Goal: Use online tool/utility: Use online tool/utility

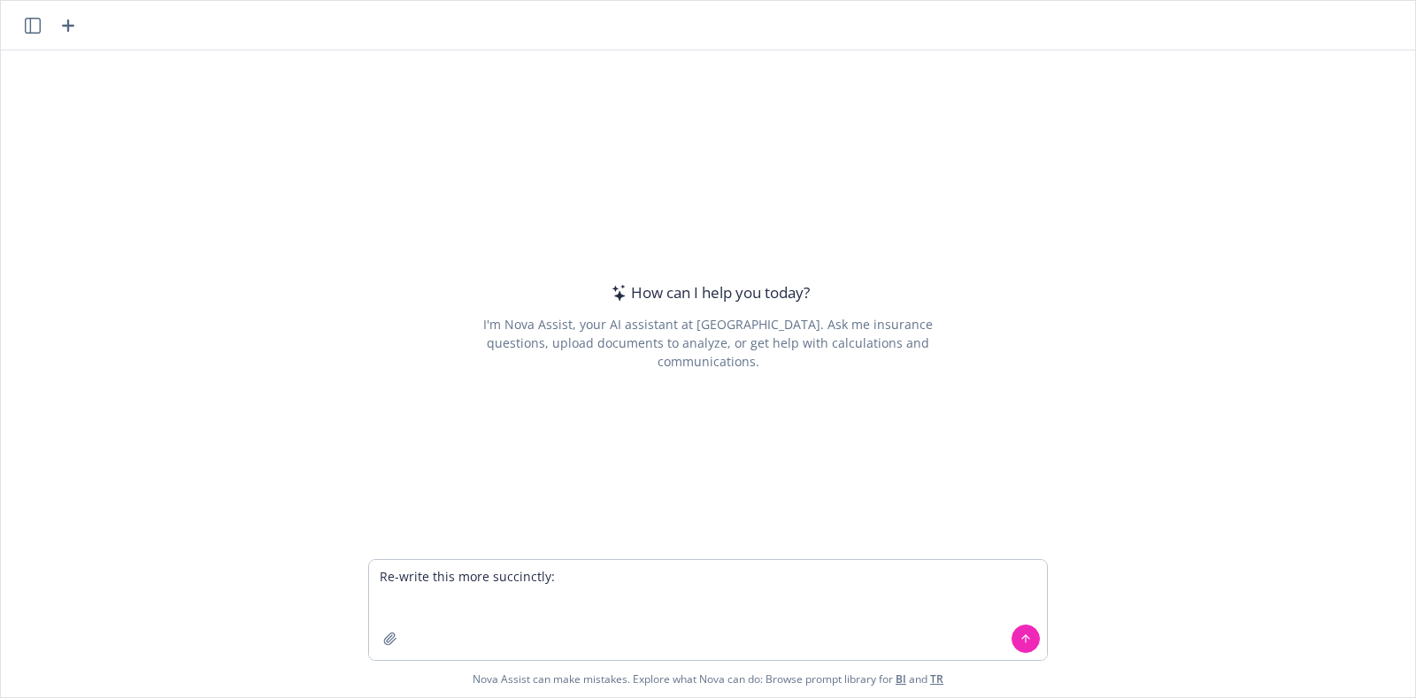
type textarea "Lo-ipsum dolo sita consectetu: Ad [Elitsed Doei], te incididun utla etd magnaa …"
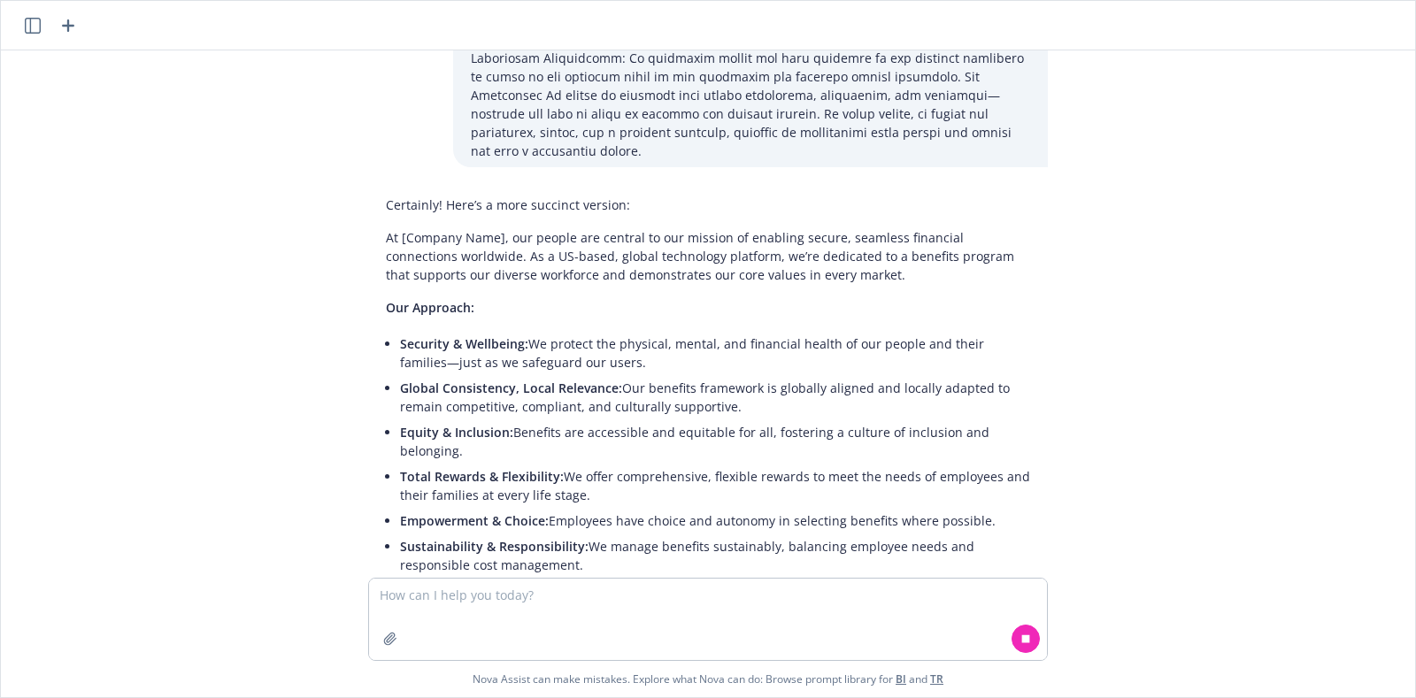
scroll to position [572, 0]
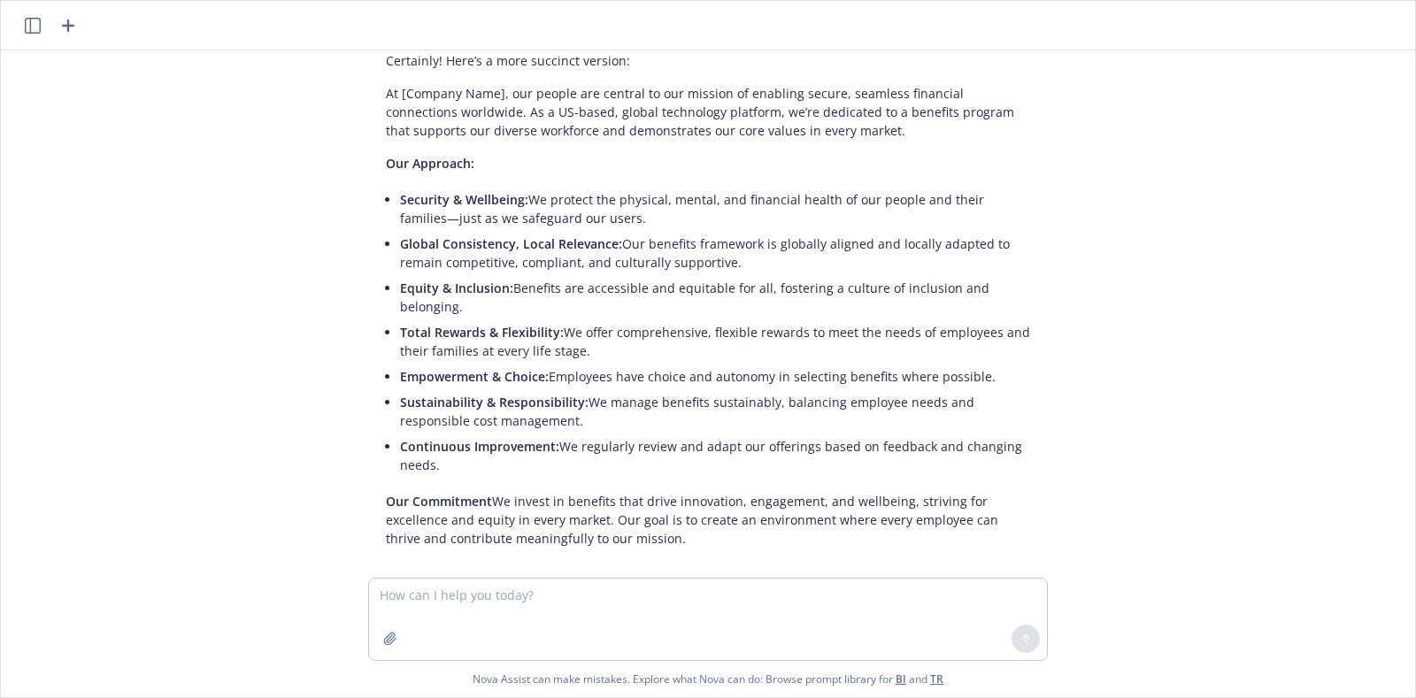
drag, startPoint x: 625, startPoint y: 522, endPoint x: 364, endPoint y: 80, distance: 513.9
click at [368, 80] on div "Certainly! Here’s a more succinct version: At [Company Name], our people are ce…" at bounding box center [708, 299] width 680 height 511
copy div "At [Company Name], our people are central to our mission of enabling secure, se…"
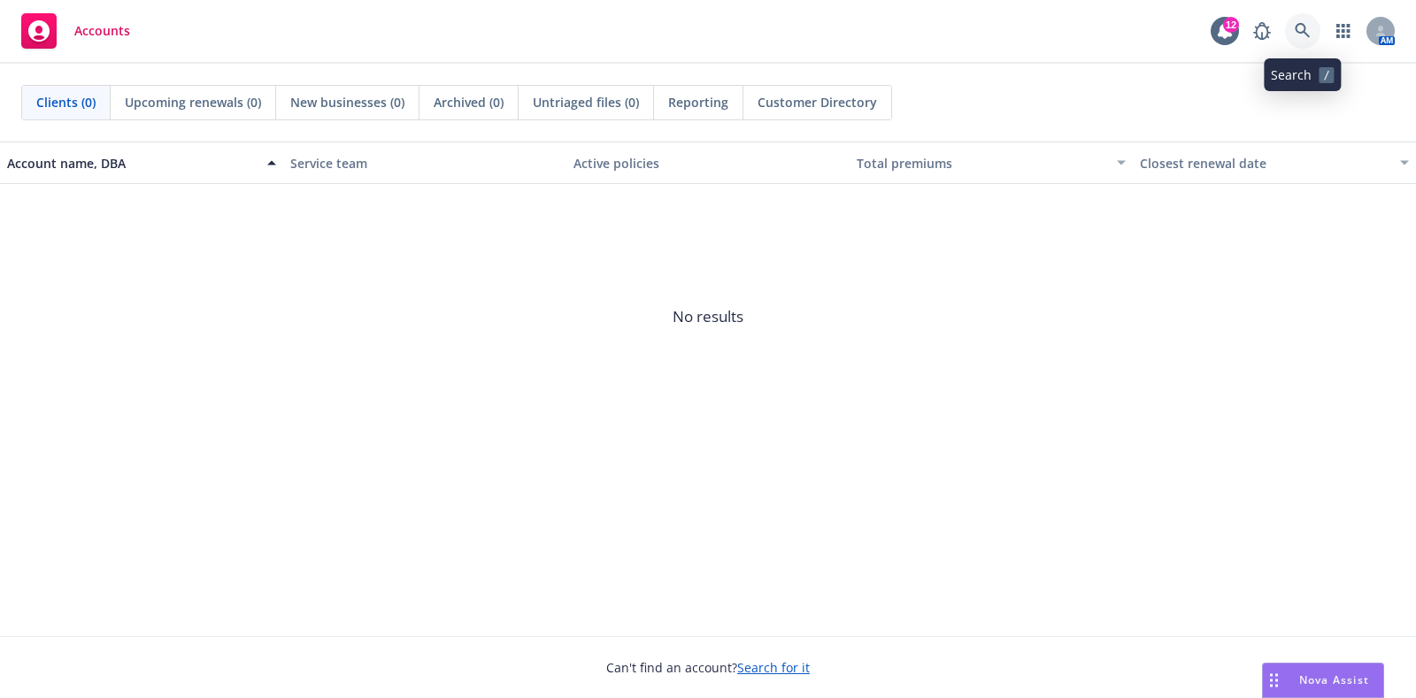
click at [1299, 32] on icon at bounding box center [1302, 30] width 15 height 15
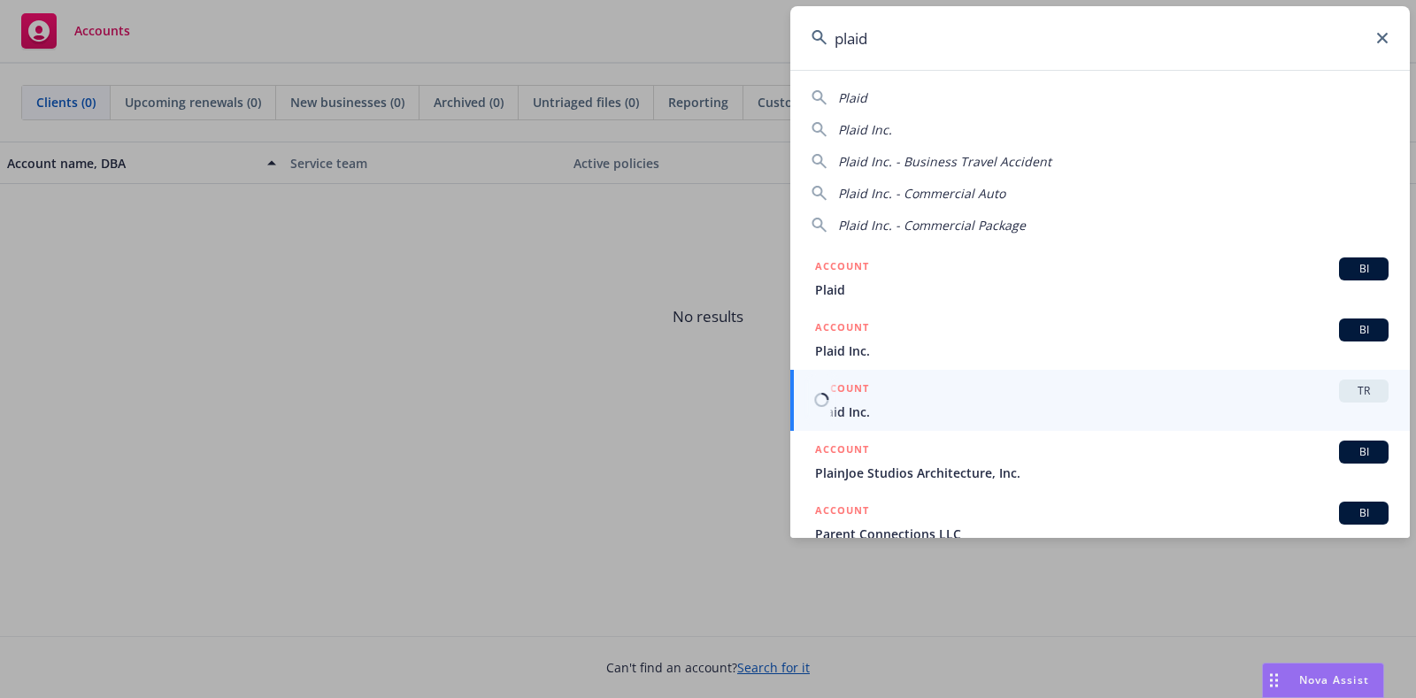
type input "plaid"
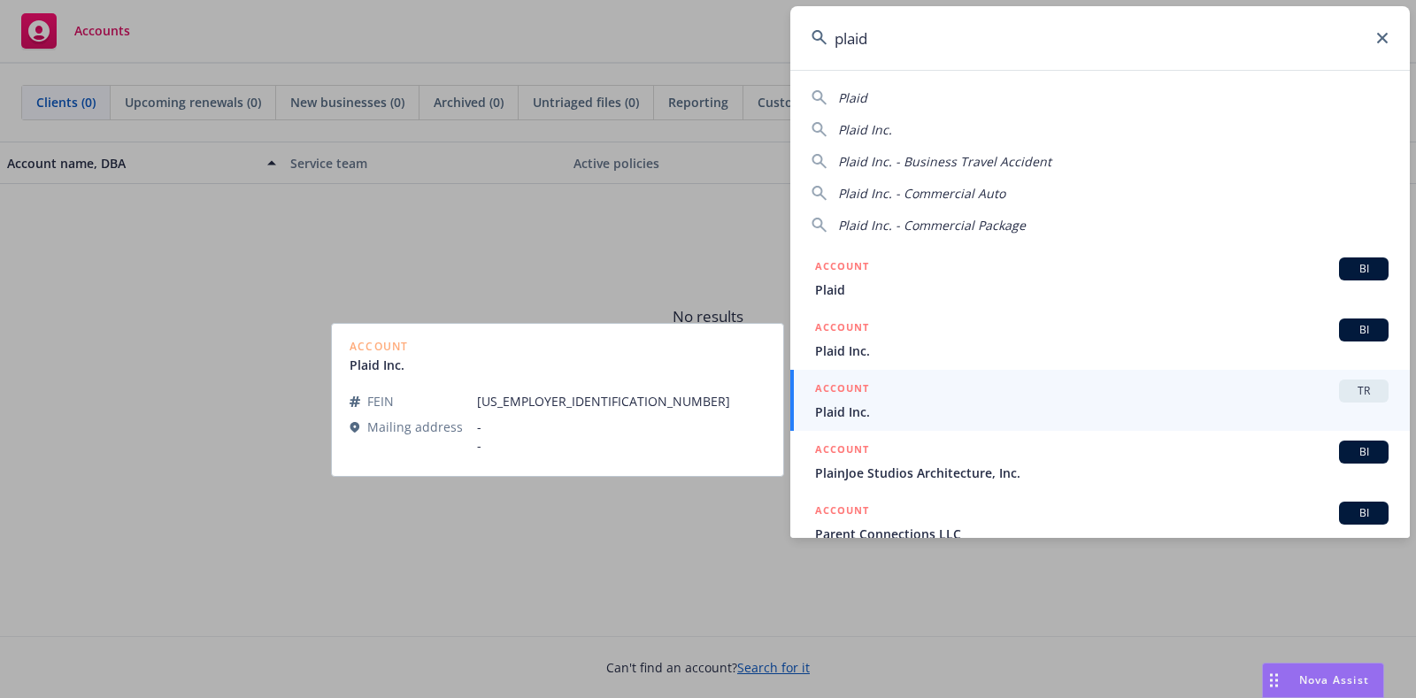
click at [894, 398] on div "ACCOUNT TR" at bounding box center [1102, 391] width 574 height 23
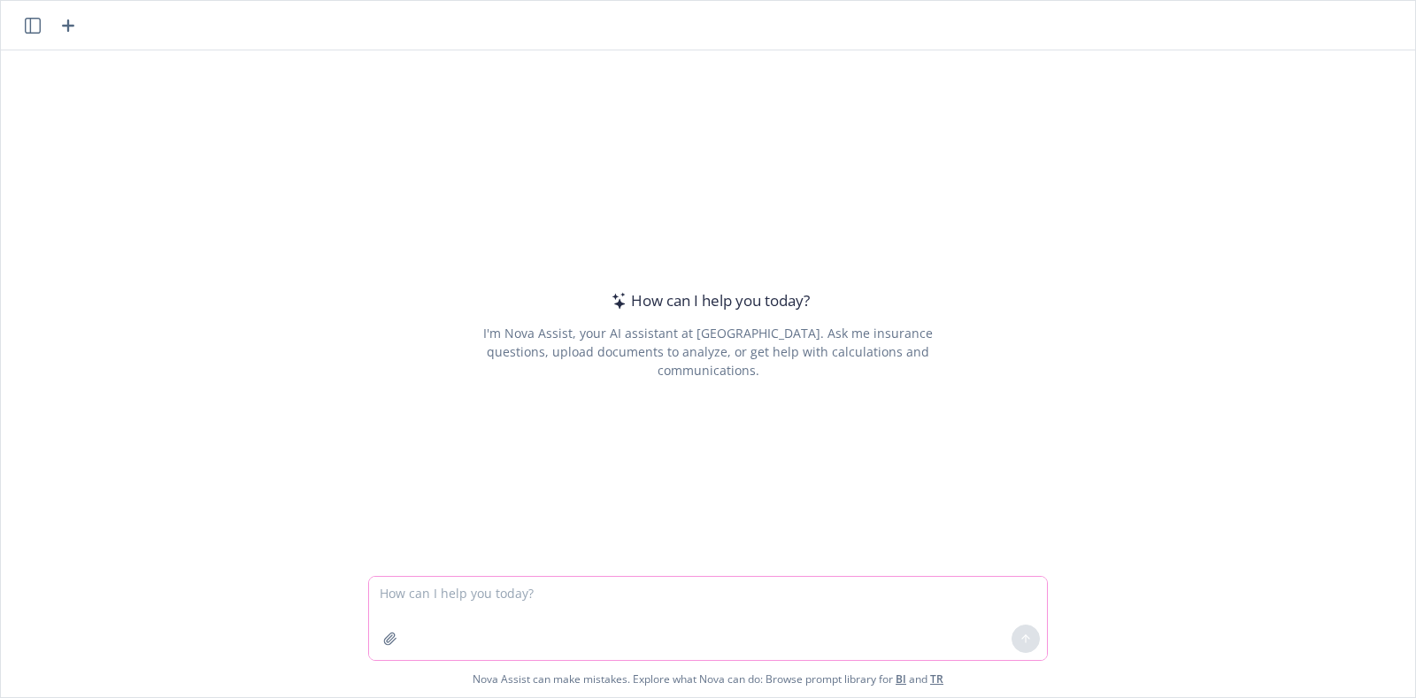
click at [442, 593] on textarea at bounding box center [708, 618] width 678 height 83
type textarea "E"
type textarea "Rewrite more professionally"
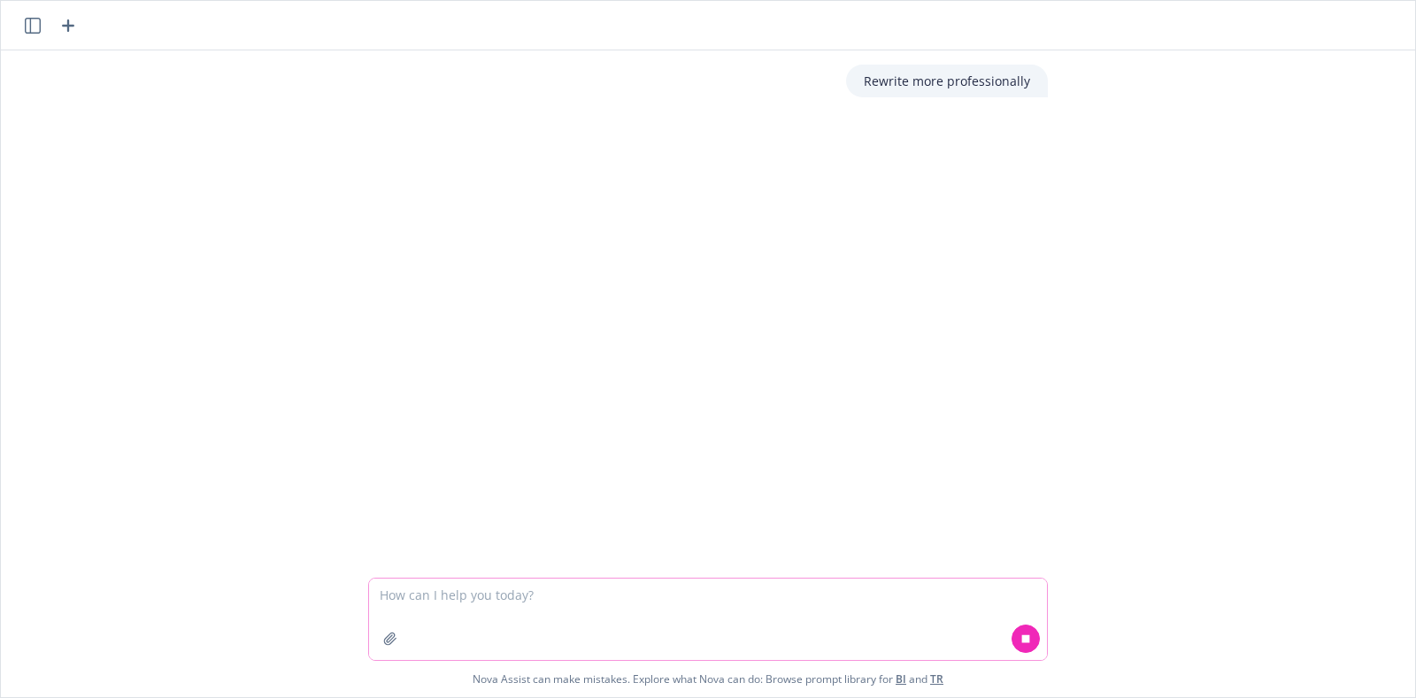
click at [442, 593] on textarea at bounding box center [708, 619] width 678 height 81
paste textarea "Hi [PERSON_NAME], I hope you are doing well! Attached is the benchmarking on th…"
type textarea "Hi [PERSON_NAME], I hope you are doing well! Attached is the benchmarking on th…"
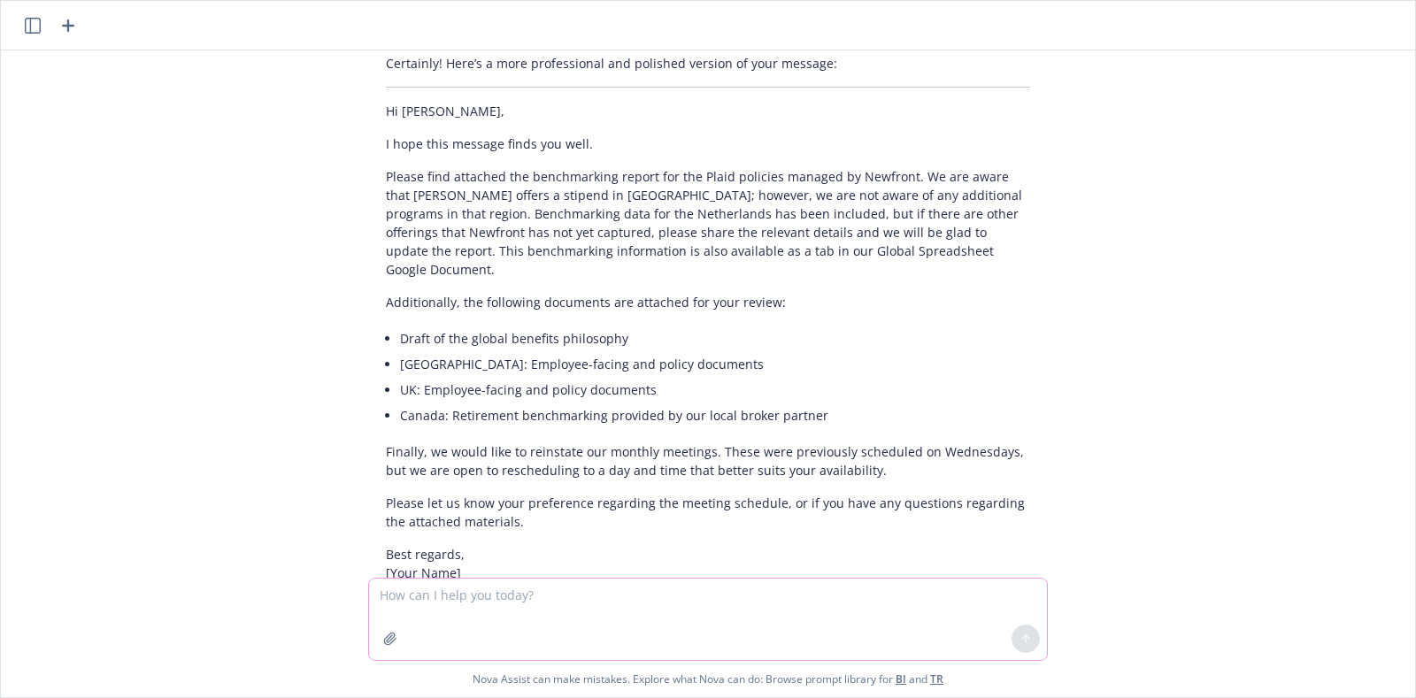
scroll to position [587, 0]
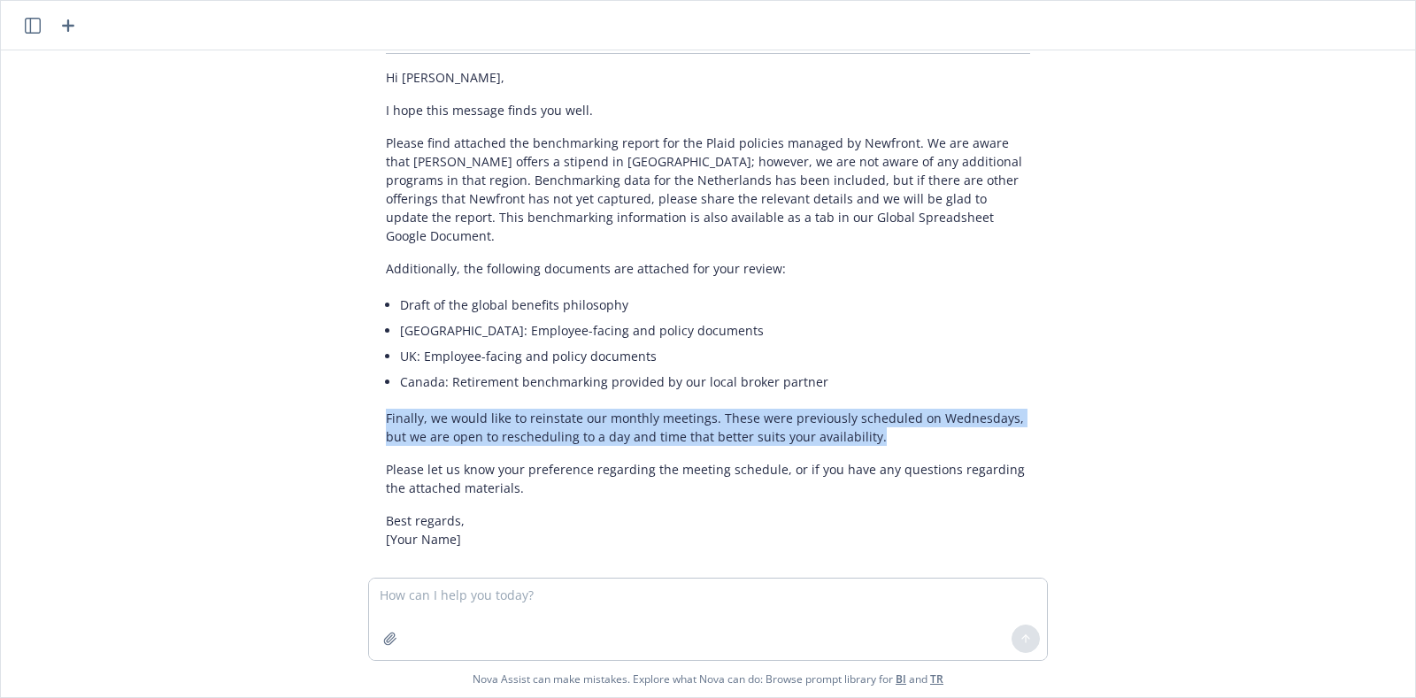
drag, startPoint x: 372, startPoint y: 396, endPoint x: 872, endPoint y: 410, distance: 500.3
click at [872, 410] on p "Finally, we would like to reinstate our monthly meetings. These were previously…" at bounding box center [708, 427] width 644 height 37
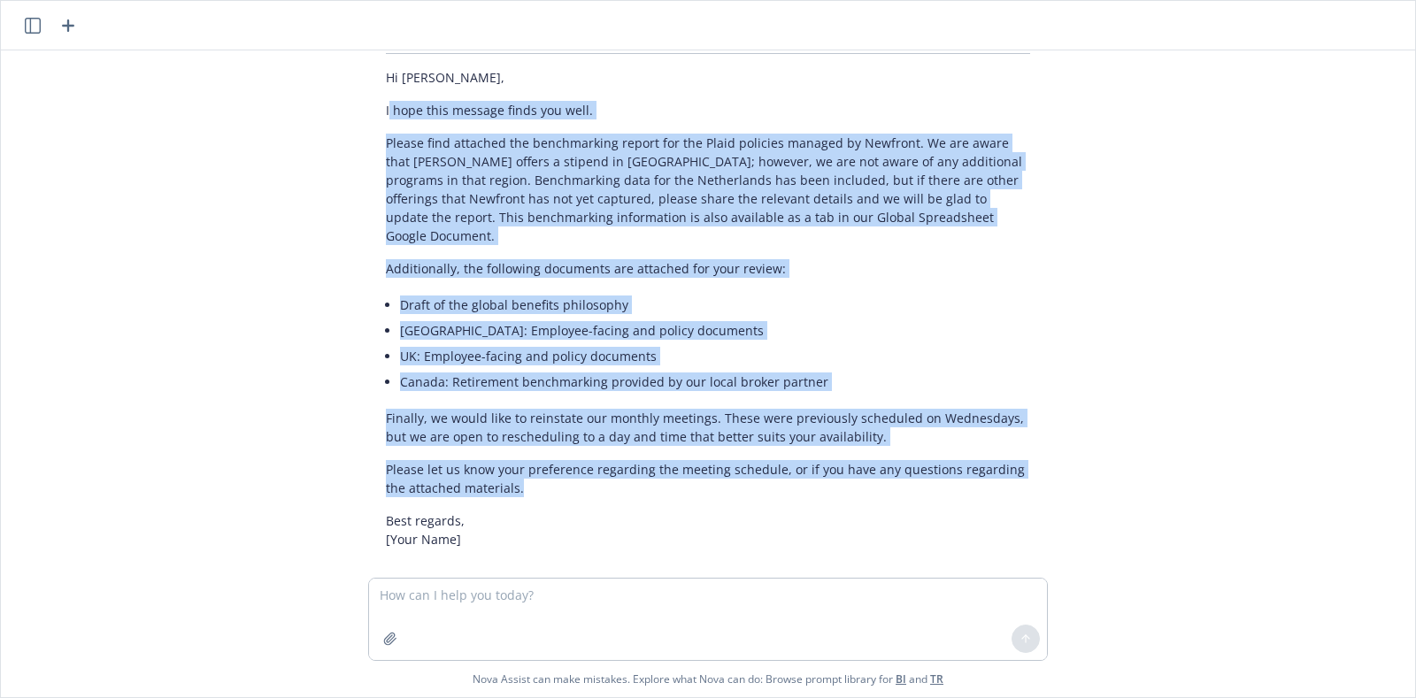
drag, startPoint x: 536, startPoint y: 469, endPoint x: 374, endPoint y: 109, distance: 395.0
click at [374, 109] on div "Certainly! Here’s a more professional and polished version of your message: Hi …" at bounding box center [708, 284] width 680 height 543
copy div "I hope this message finds you well. Please find attached the benchmarking repor…"
click at [1121, 158] on div "Rewrite more professionally Absolutely! Please provide the specific text or con…" at bounding box center [708, 314] width 1415 height 528
